Goal: Information Seeking & Learning: Learn about a topic

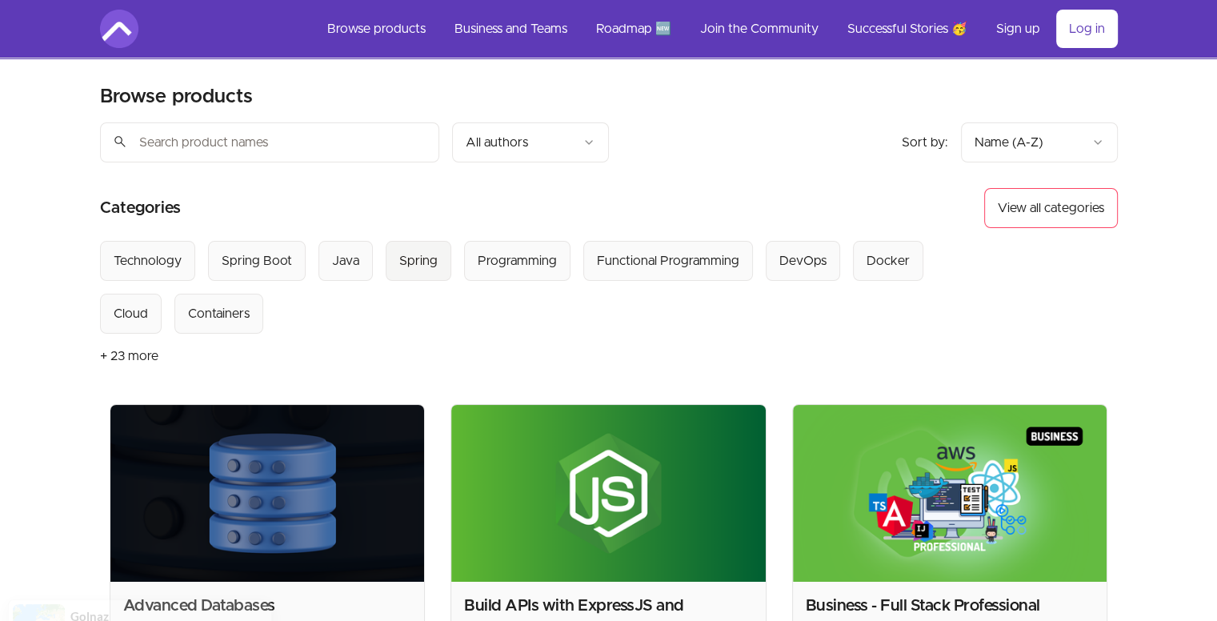
click at [400, 261] on div "Spring" at bounding box center [418, 260] width 38 height 19
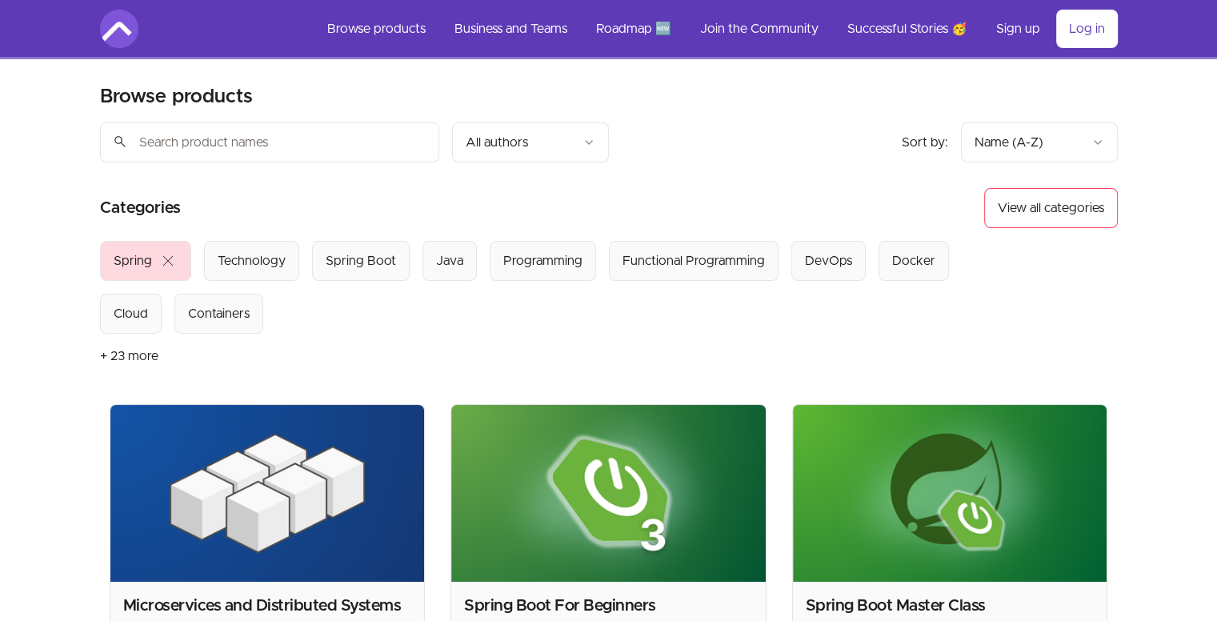
click at [368, 152] on input "search" at bounding box center [269, 142] width 339 height 40
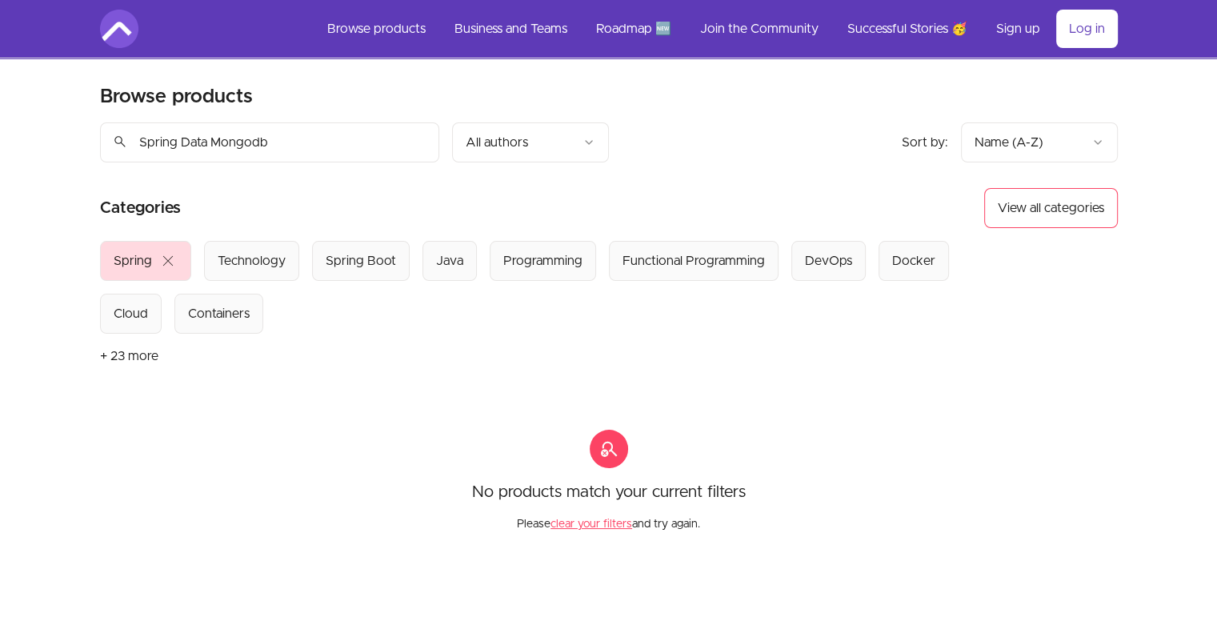
click at [174, 254] on span "close" at bounding box center [167, 260] width 19 height 19
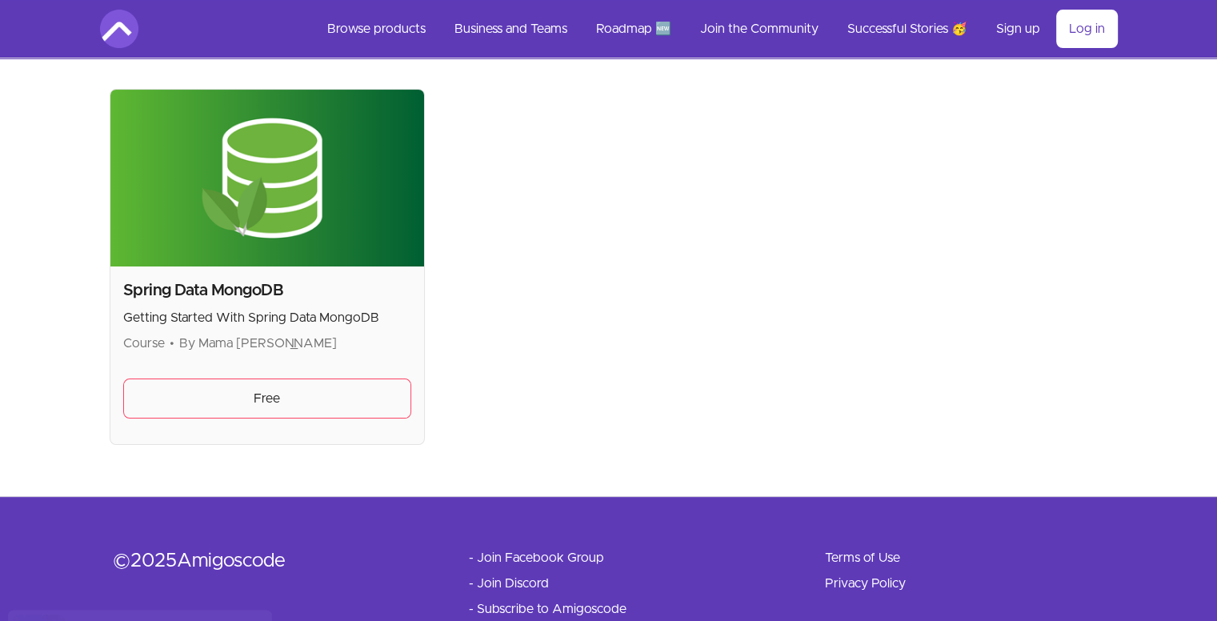
scroll to position [320, 0]
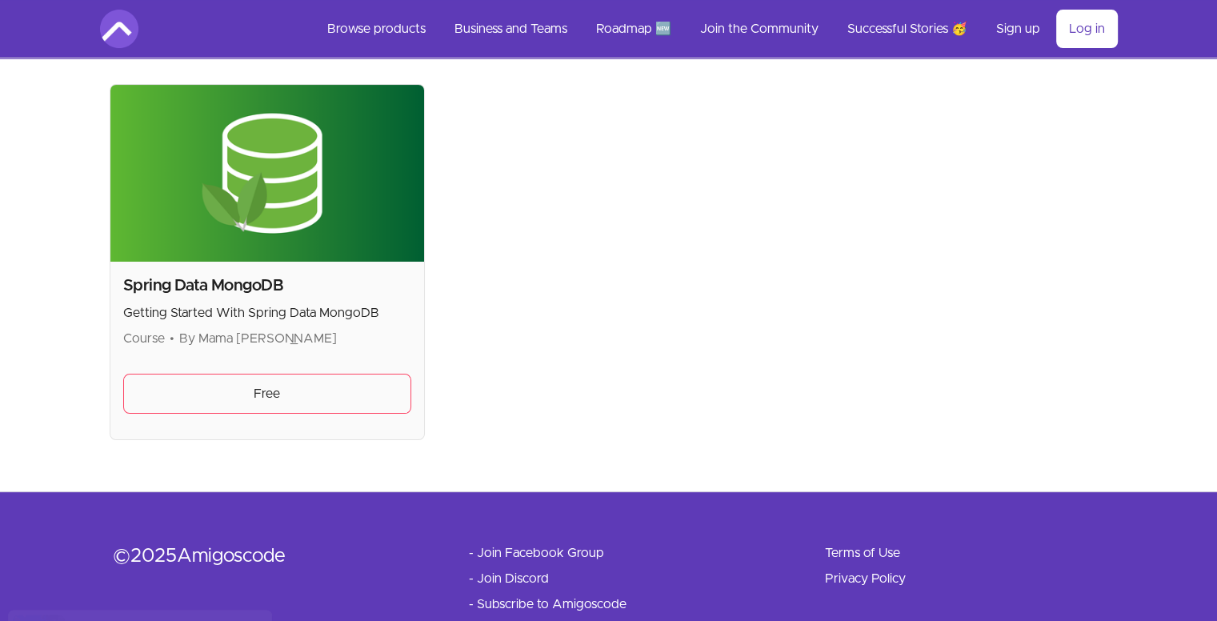
click at [266, 293] on h2 "Spring Data MongoDB" at bounding box center [267, 285] width 289 height 22
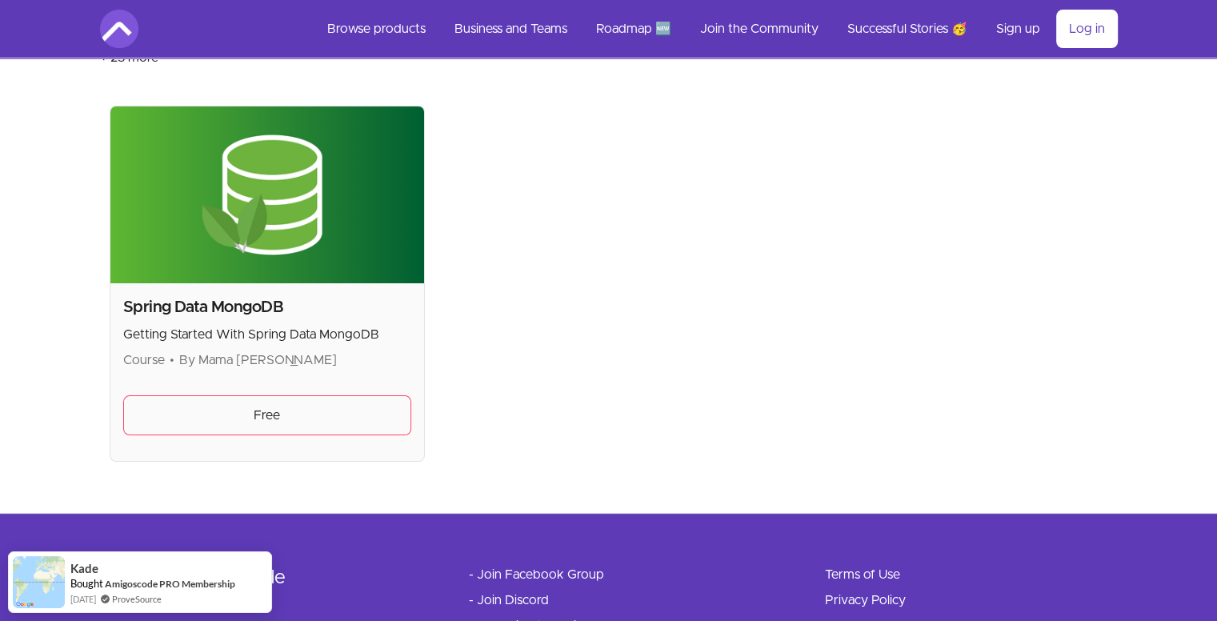
scroll to position [0, 0]
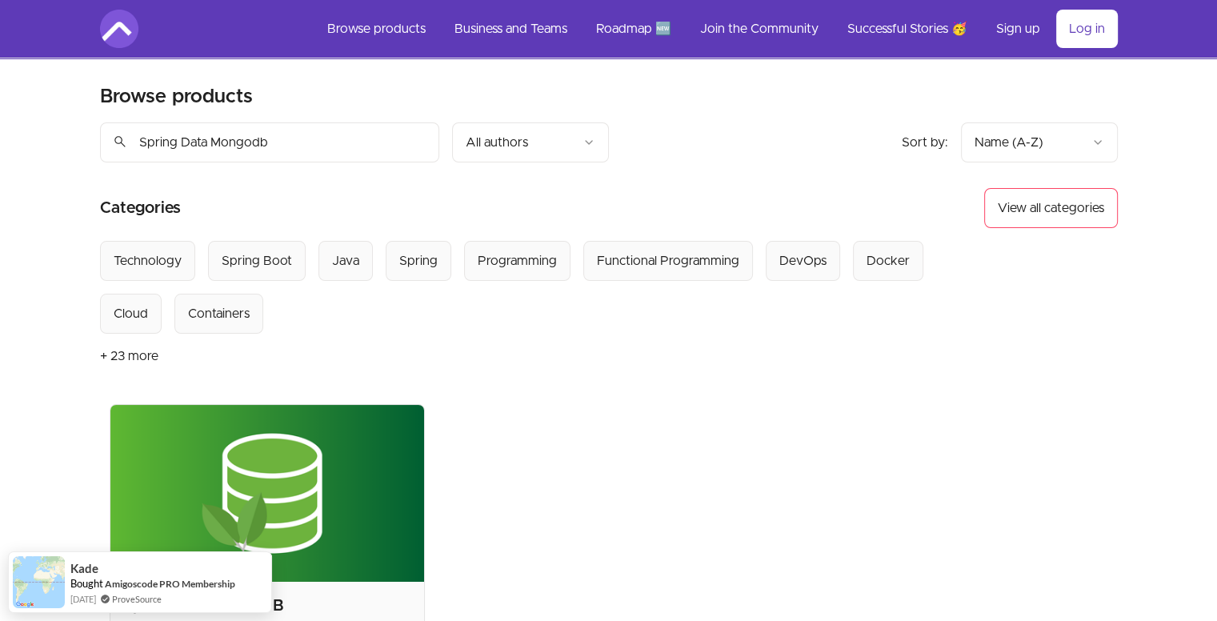
drag, startPoint x: 285, startPoint y: 151, endPoint x: 178, endPoint y: 138, distance: 107.3
click at [178, 138] on input "Spring Data Mongodb" at bounding box center [269, 142] width 339 height 40
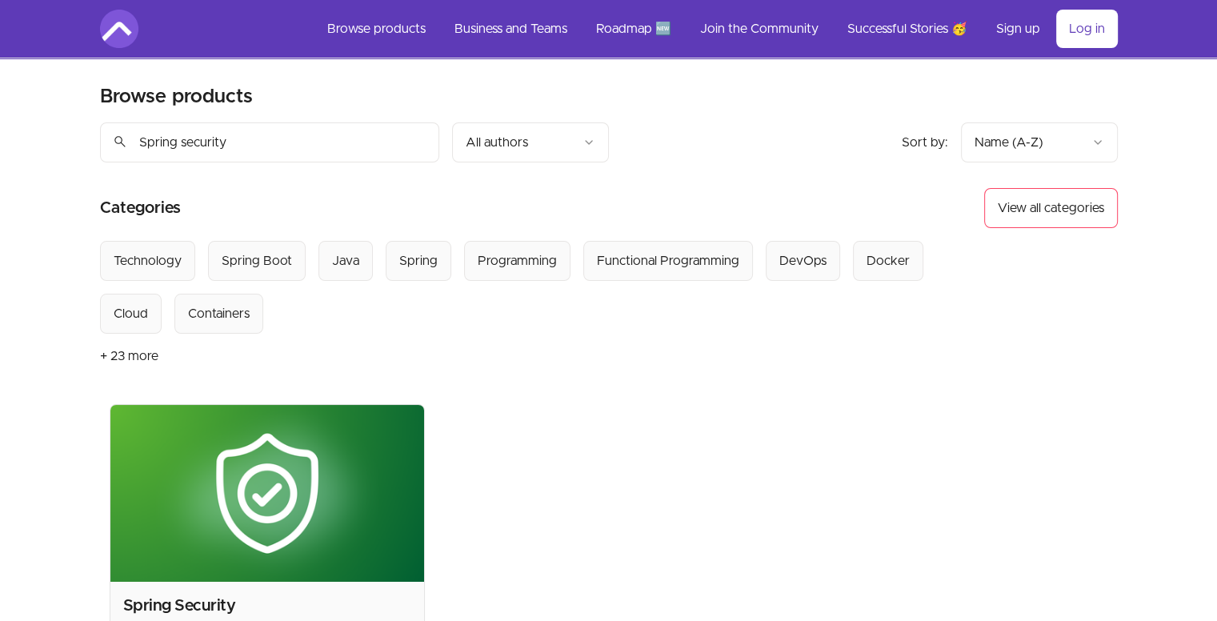
type input "Spring security"
click at [422, 146] on input "Spring security" at bounding box center [269, 142] width 339 height 40
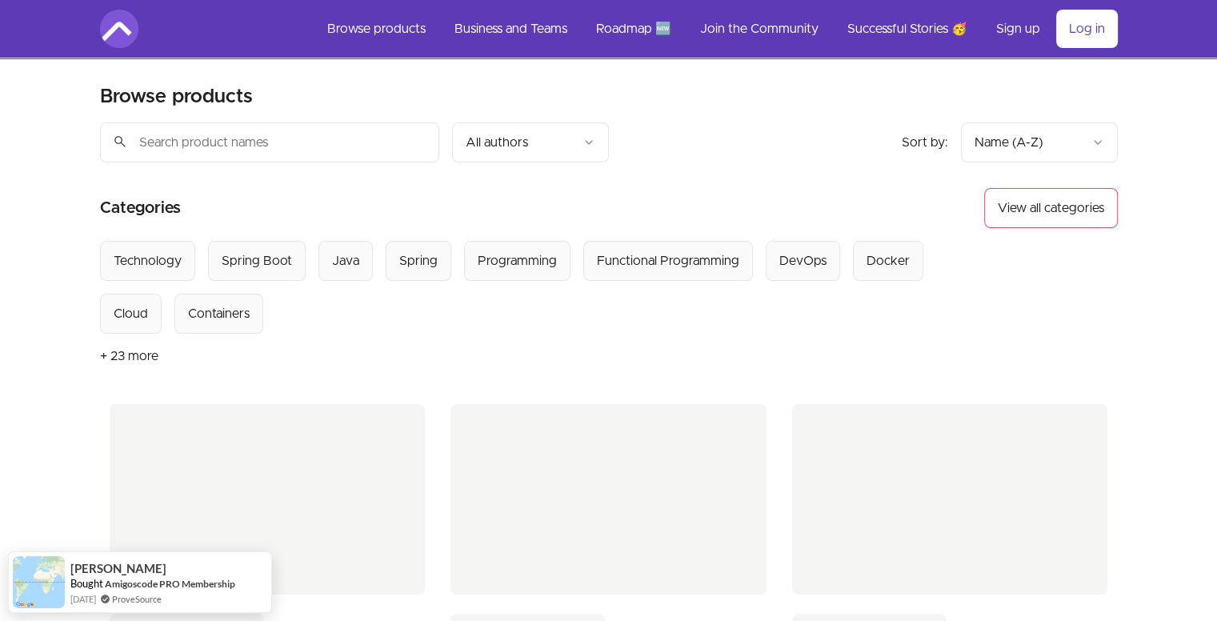
click at [382, 141] on input "search" at bounding box center [269, 142] width 339 height 40
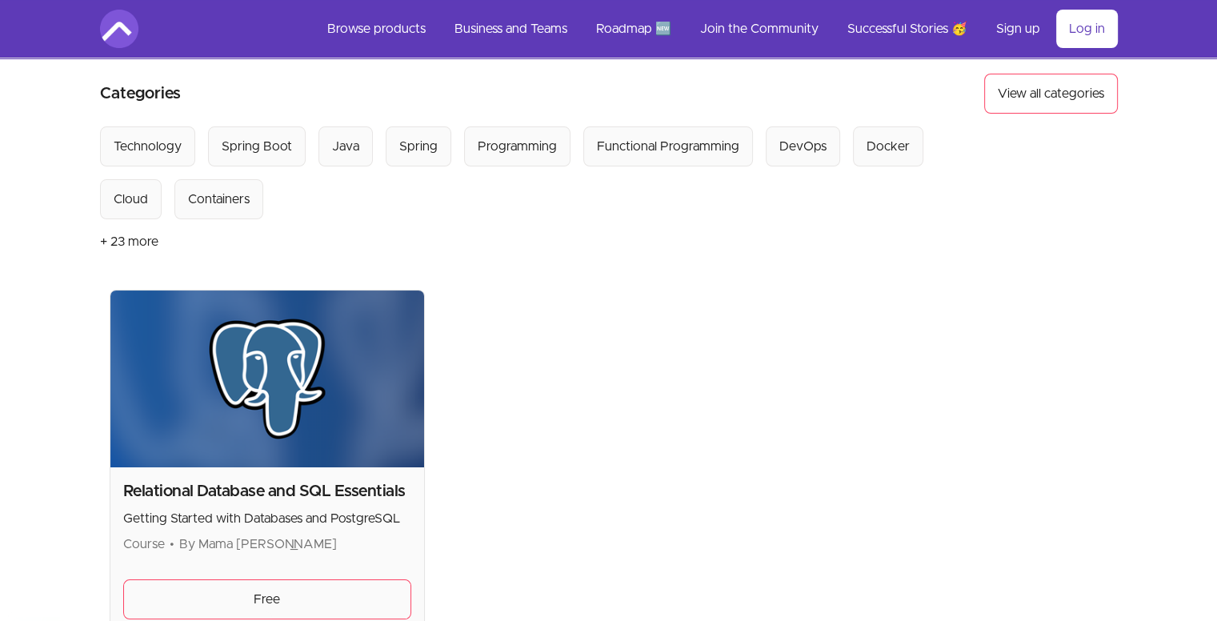
scroll to position [320, 0]
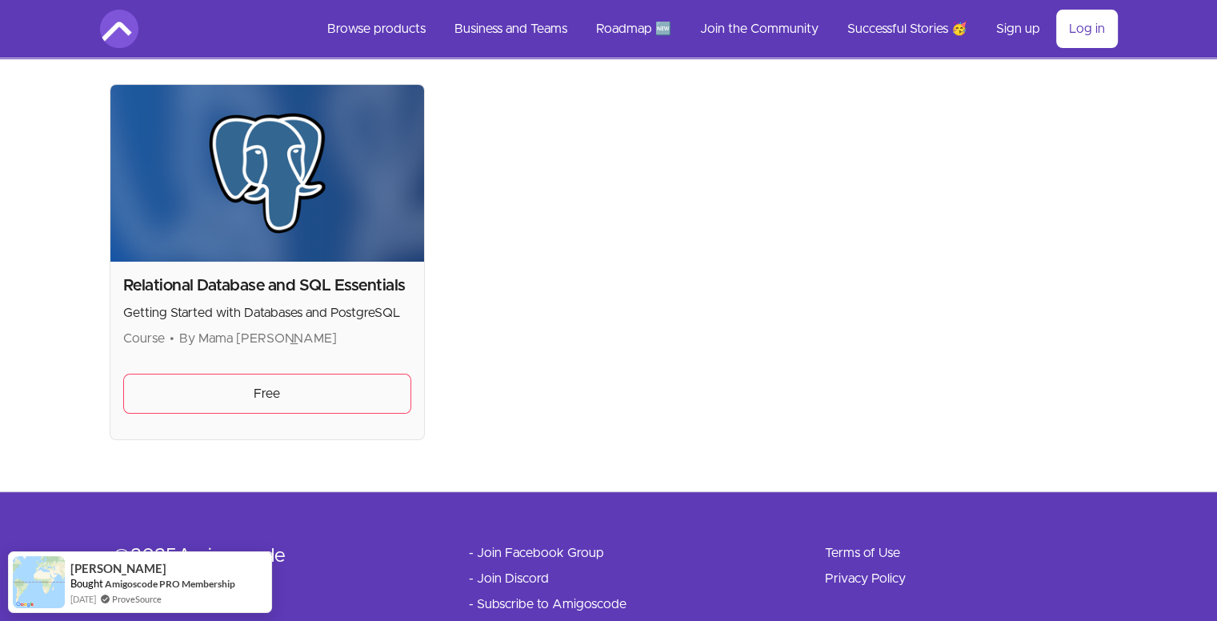
type input "relational database"
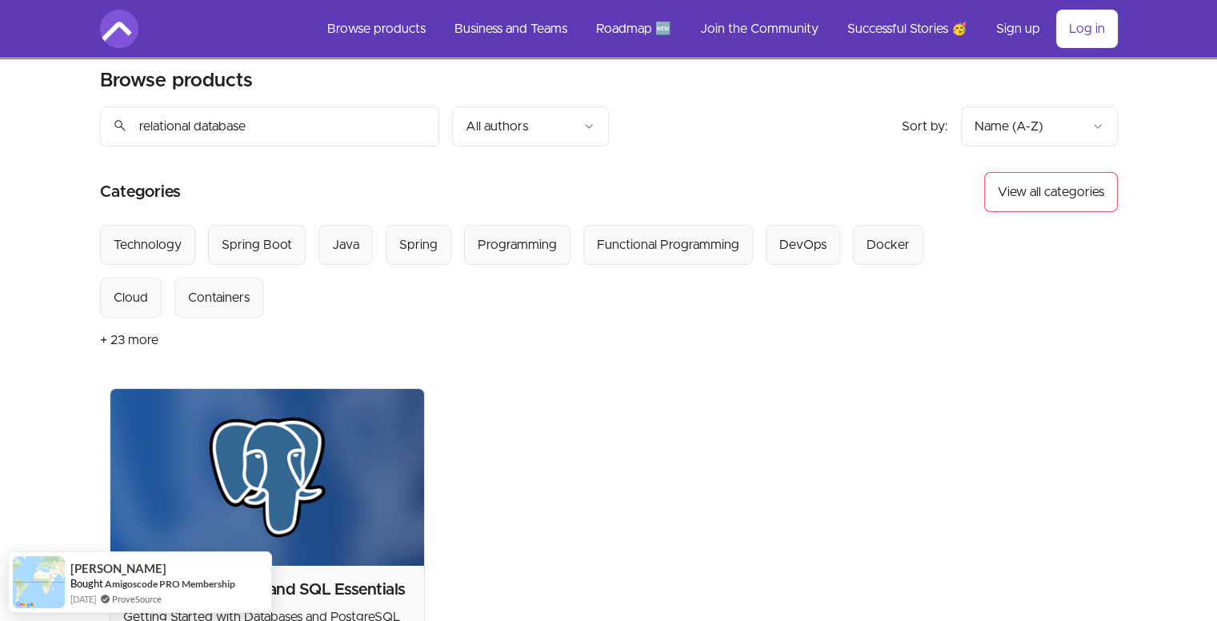
scroll to position [0, 0]
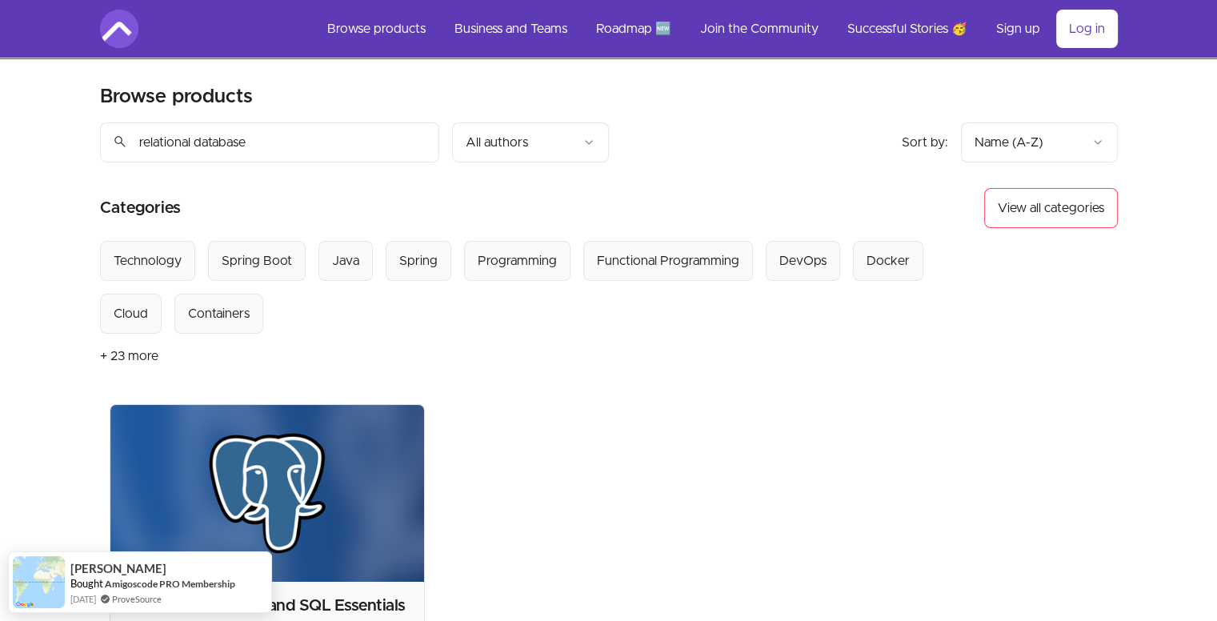
click at [422, 146] on input "relational database" at bounding box center [269, 142] width 339 height 40
click at [377, 138] on input "search" at bounding box center [269, 142] width 339 height 40
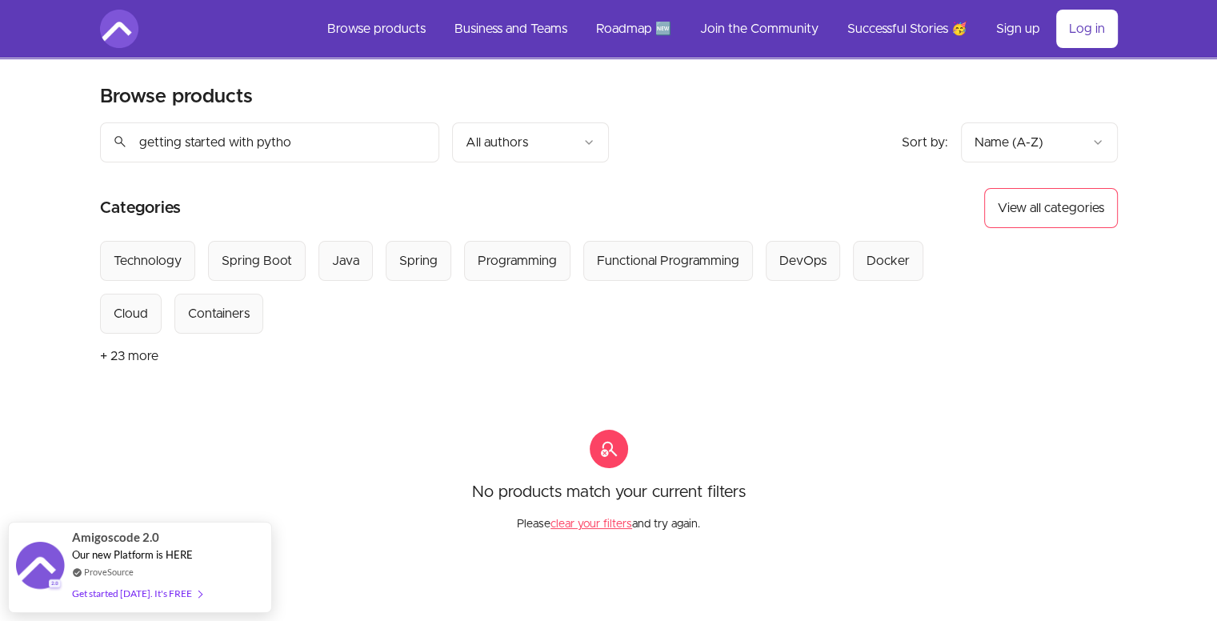
type input "getting started with python"
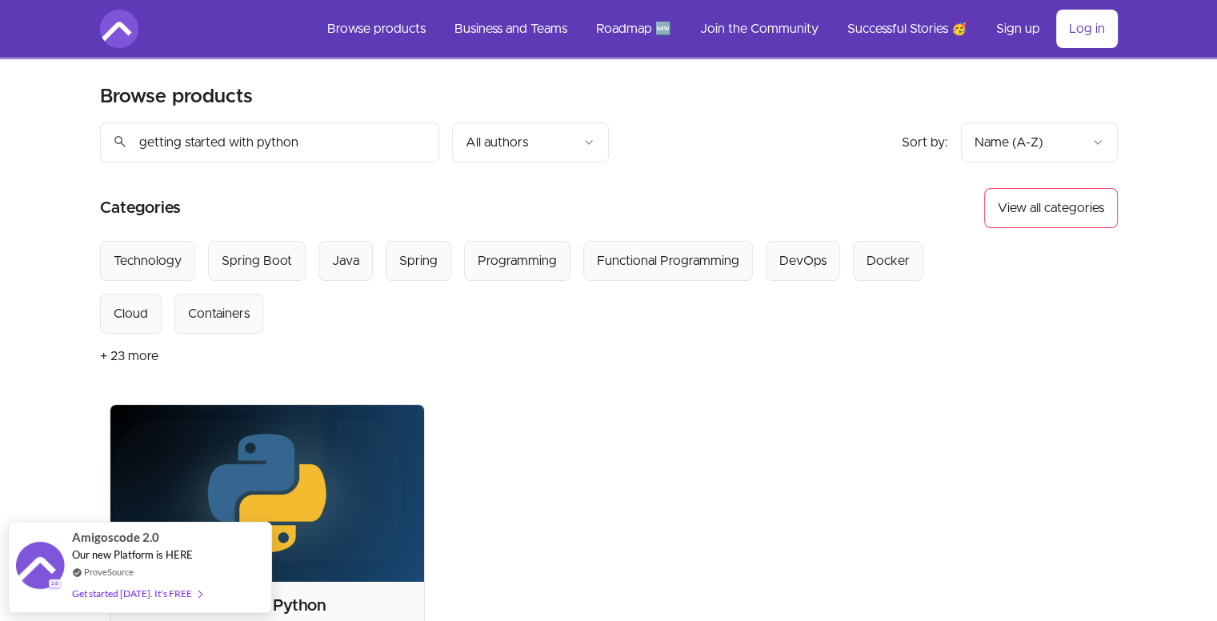
click at [418, 146] on input "getting started with python" at bounding box center [269, 142] width 339 height 40
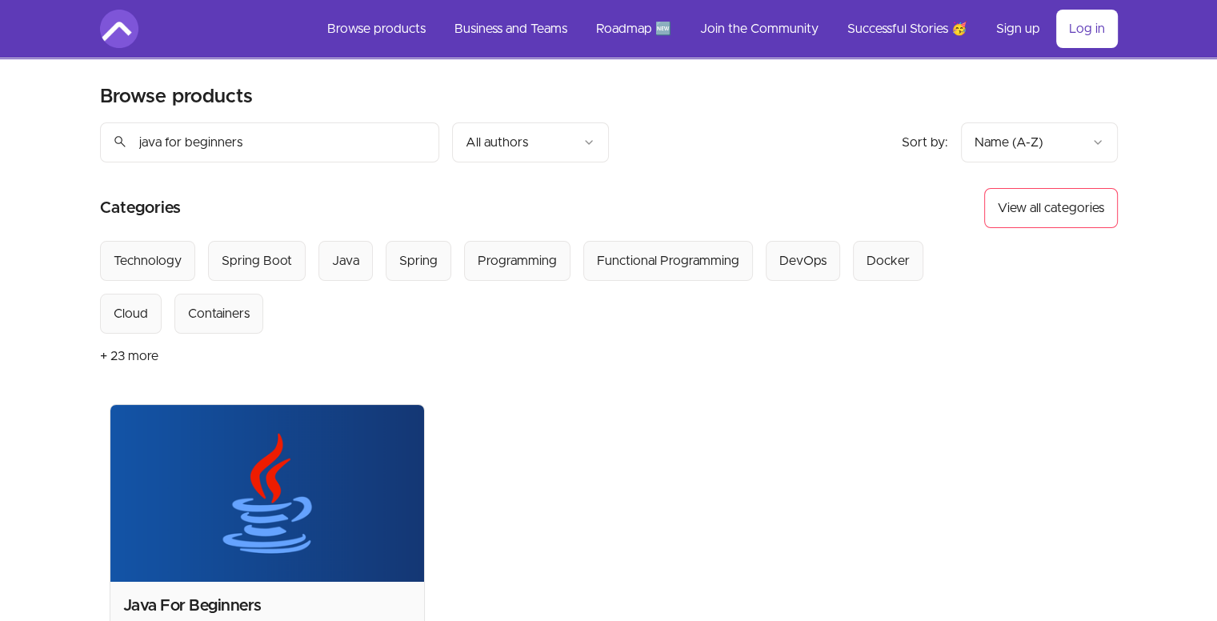
scroll to position [240, 0]
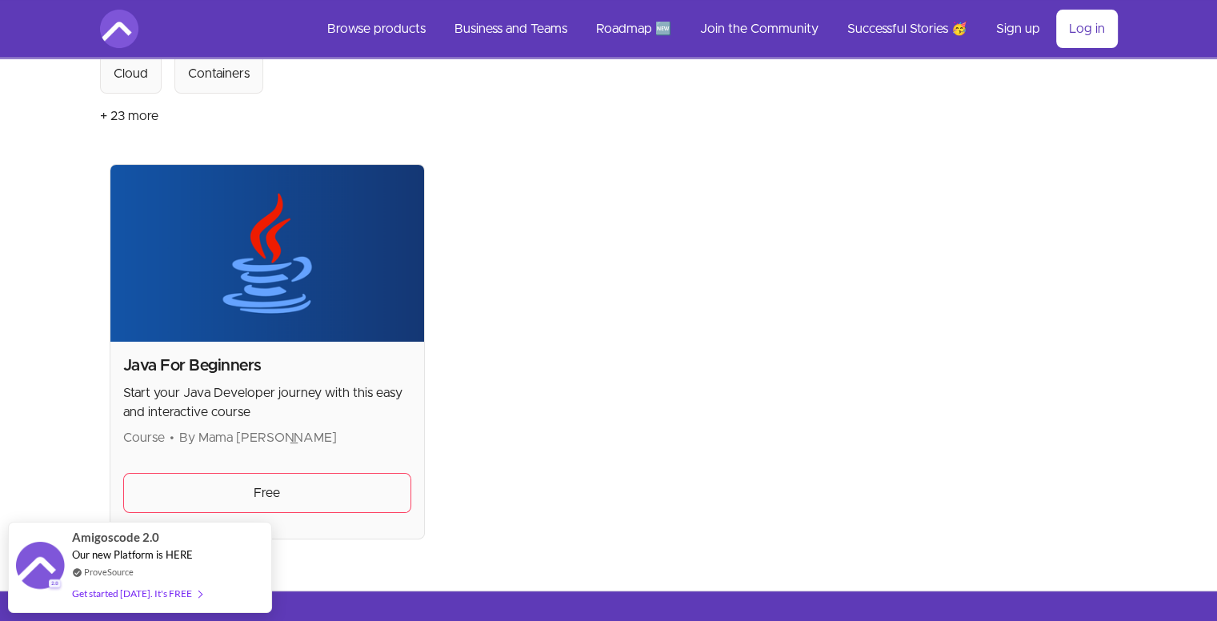
type input "java for beginners"
